Goal: Transaction & Acquisition: Purchase product/service

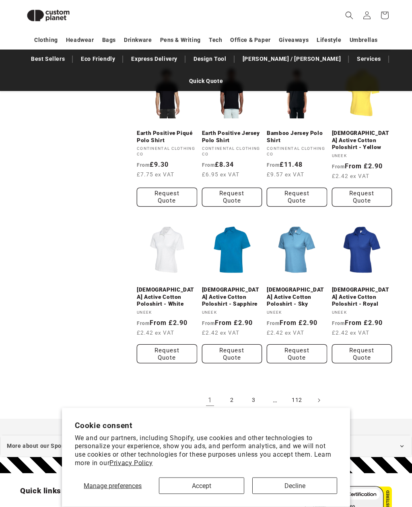
scroll to position [627, 0]
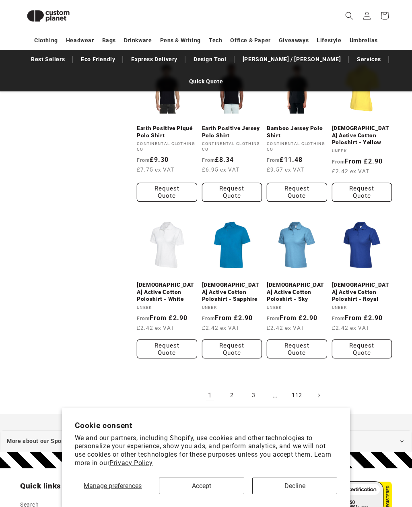
click at [210, 494] on button "Accept" at bounding box center [201, 485] width 85 height 16
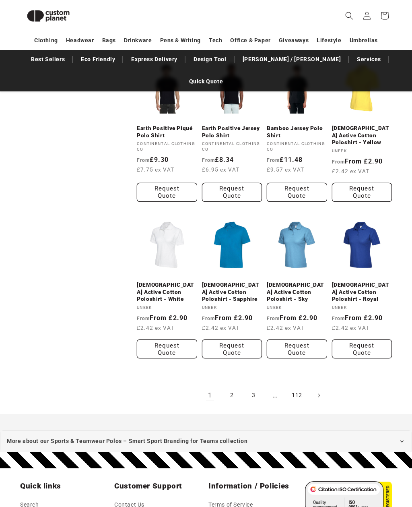
click at [226, 386] on link "2" at bounding box center [232, 395] width 18 height 18
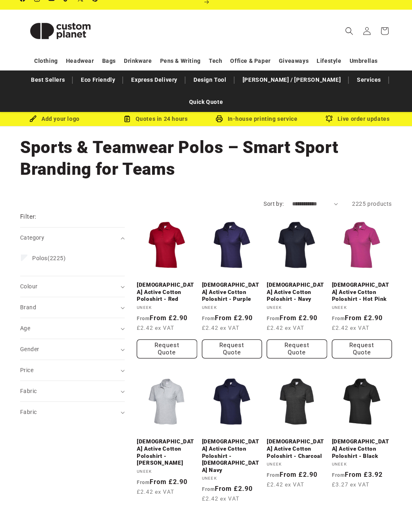
scroll to position [12, 0]
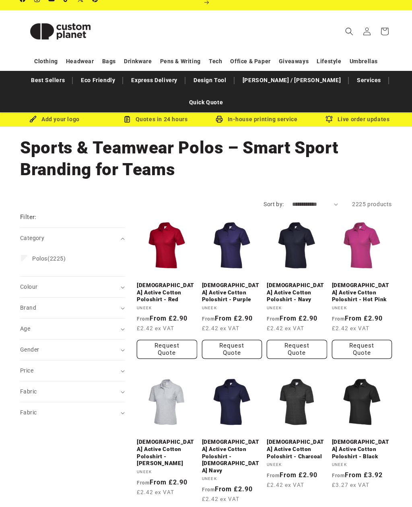
click at [313, 282] on link "Ladies Active Cotton Poloshirt - Navy" at bounding box center [297, 292] width 60 height 21
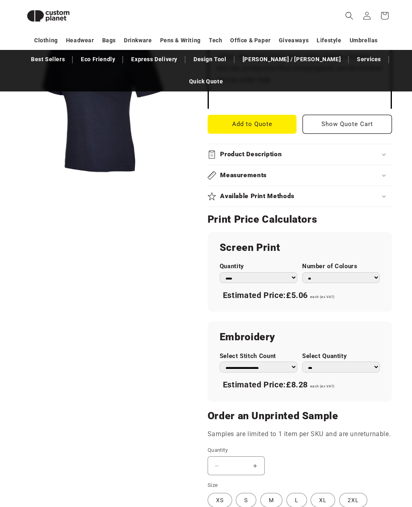
scroll to position [377, 0]
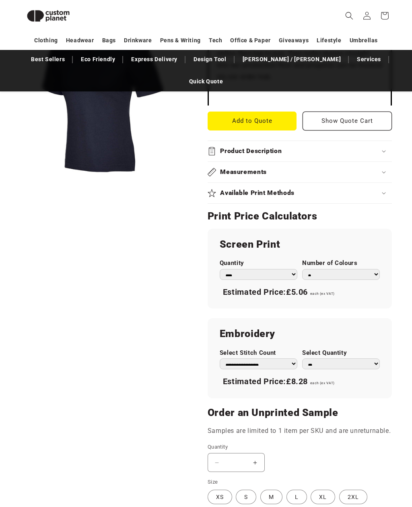
click at [289, 269] on select "*** *** *** **** **** **** ***** *****" at bounding box center [259, 274] width 78 height 11
click at [339, 269] on select "* * * * * * *" at bounding box center [341, 274] width 78 height 11
click at [343, 269] on select "* * * * * * *" at bounding box center [341, 274] width 78 height 11
click at [363, 269] on select "* * * * * * *" at bounding box center [341, 274] width 78 height 11
click at [344, 269] on select "* * * * * * *" at bounding box center [341, 274] width 78 height 11
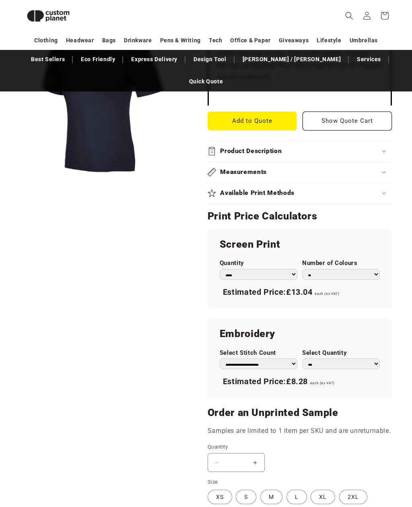
click at [365, 269] on select "* * * * * * *" at bounding box center [341, 274] width 78 height 11
select select "*"
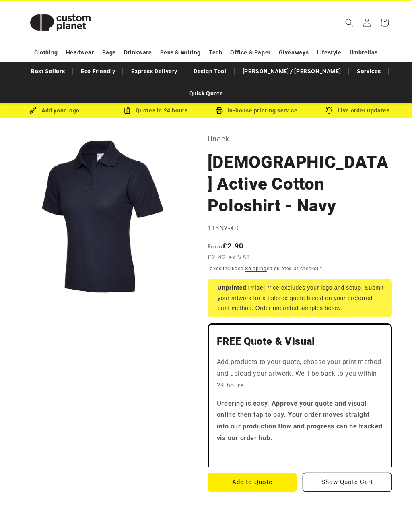
scroll to position [20, 0]
